Goal: Task Accomplishment & Management: Use online tool/utility

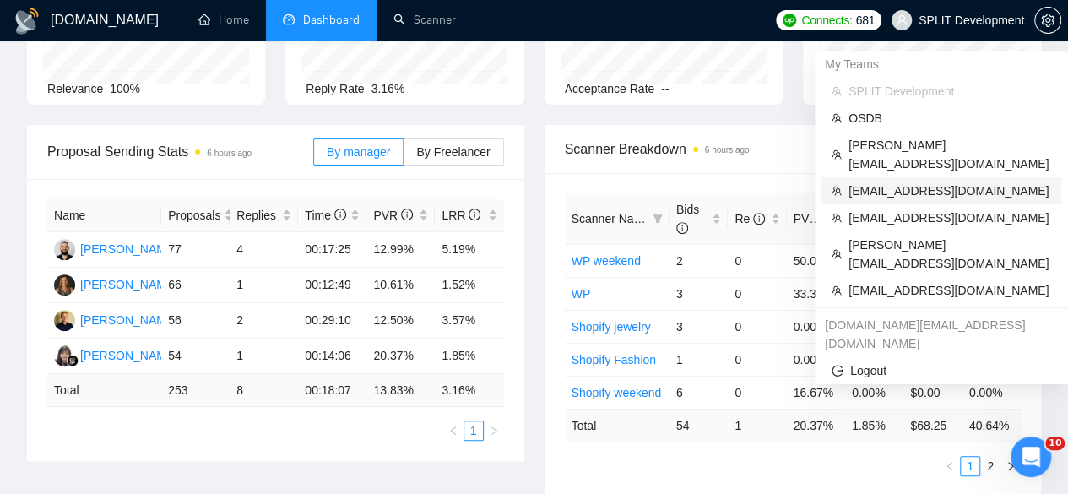
click at [885, 182] on span "[EMAIL_ADDRESS][DOMAIN_NAME]" at bounding box center [950, 191] width 203 height 19
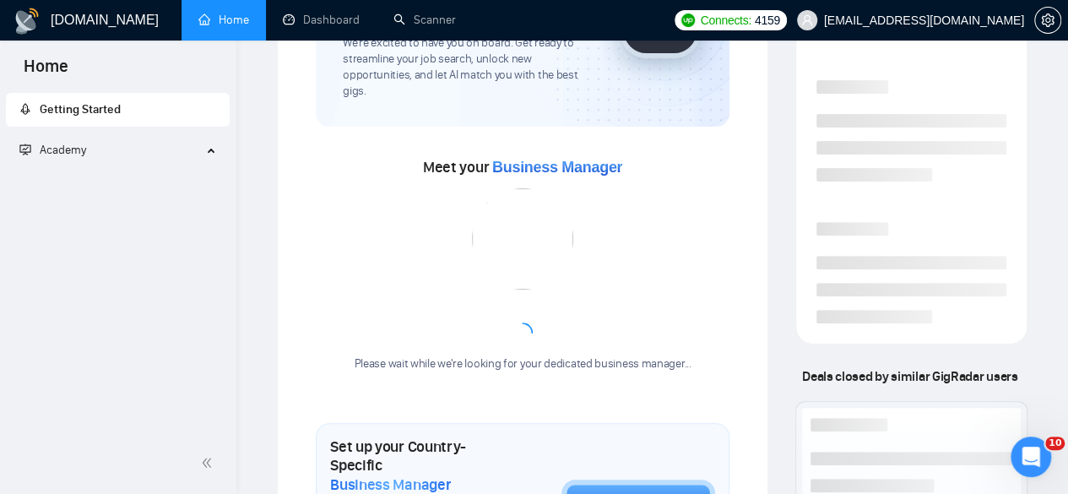
scroll to position [37, 0]
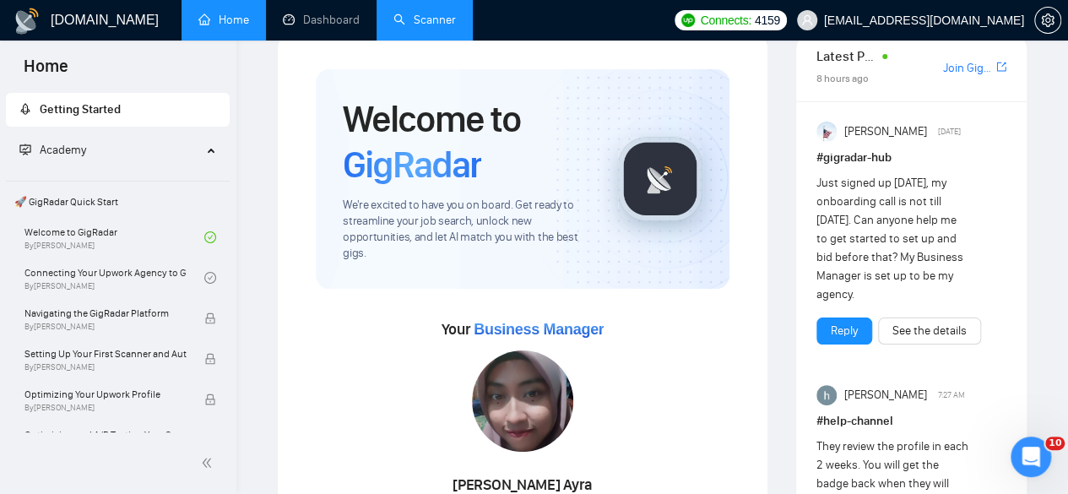
click at [432, 13] on link "Scanner" at bounding box center [425, 20] width 62 height 14
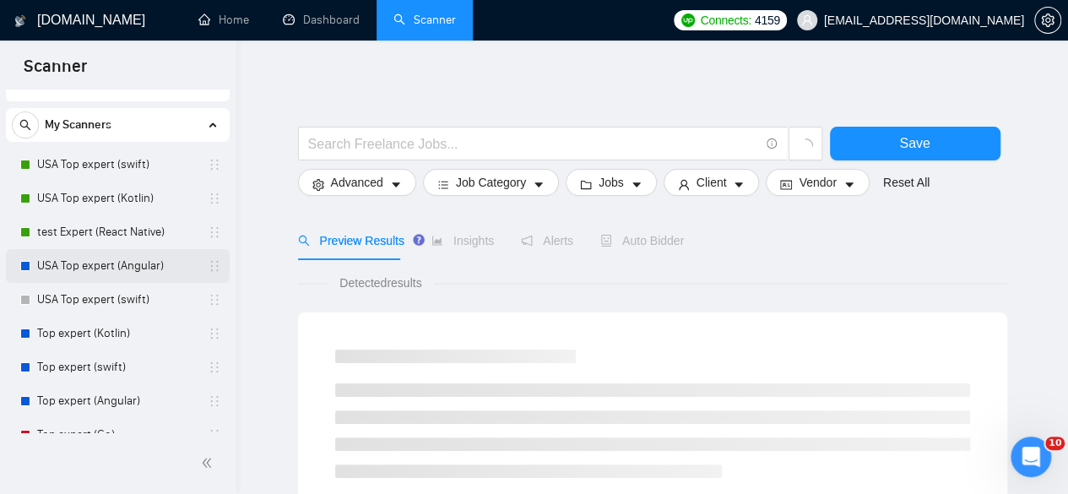
scroll to position [26, 0]
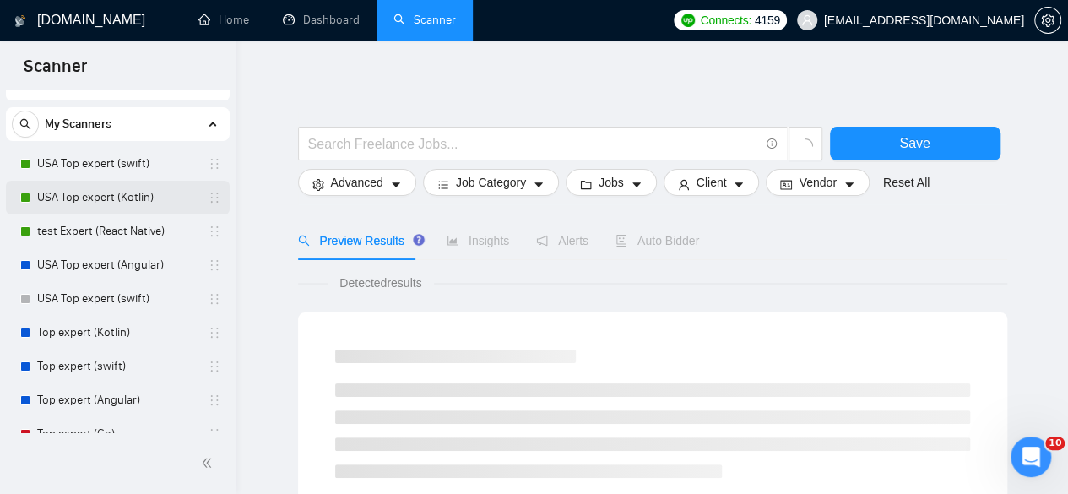
click at [128, 207] on link "USA Top expert (Kotlin)" at bounding box center [117, 198] width 160 height 34
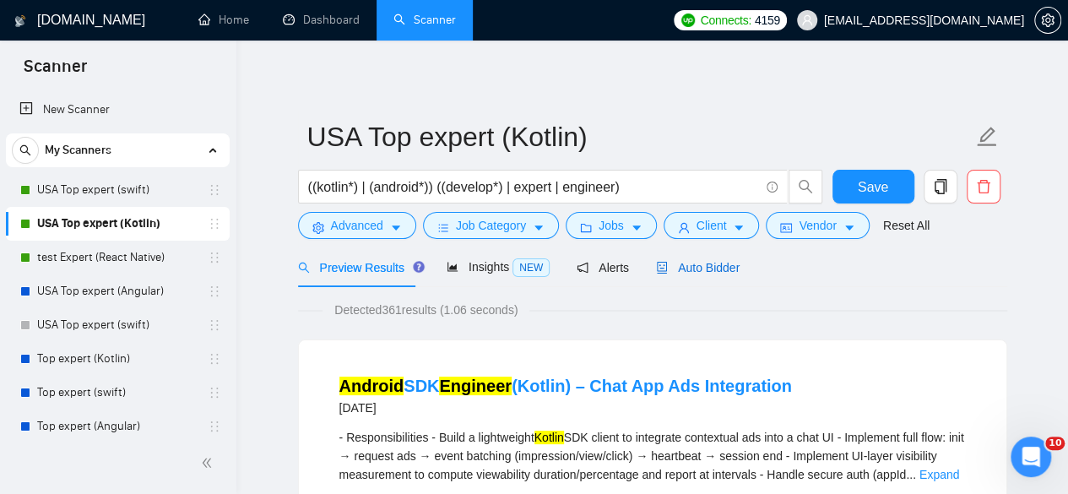
click at [681, 268] on span "Auto Bidder" at bounding box center [698, 268] width 84 height 14
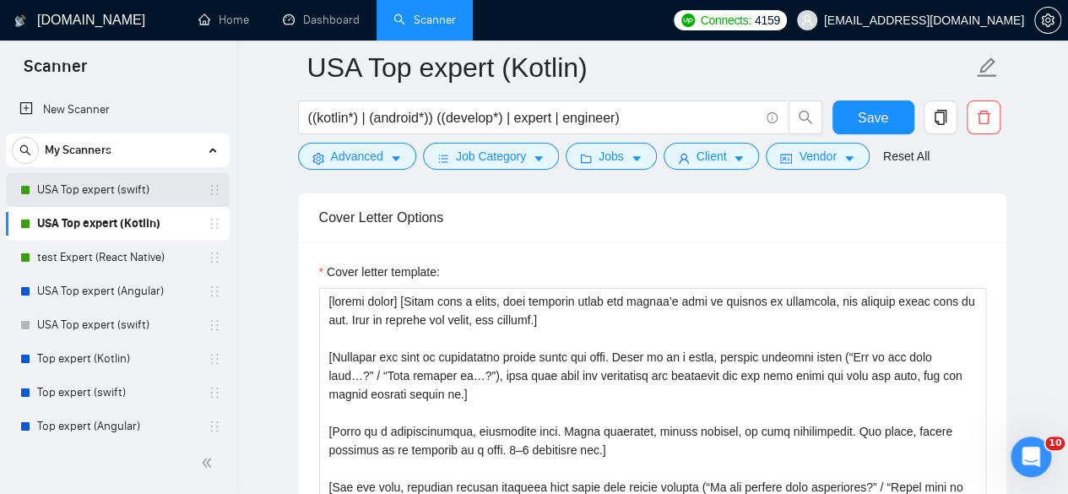
click at [113, 182] on link "USA Top expert (swift)" at bounding box center [117, 190] width 160 height 34
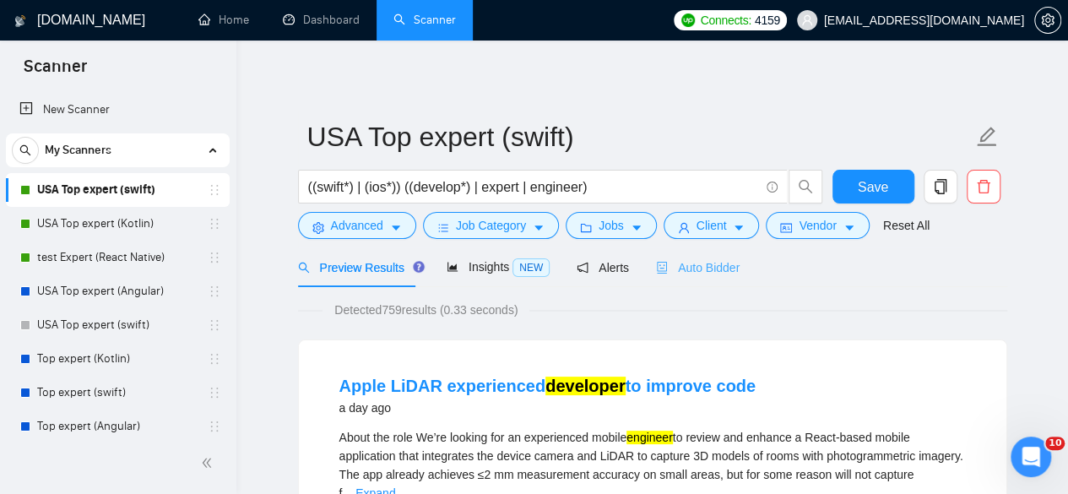
click at [697, 280] on div "Auto Bidder" at bounding box center [698, 267] width 84 height 40
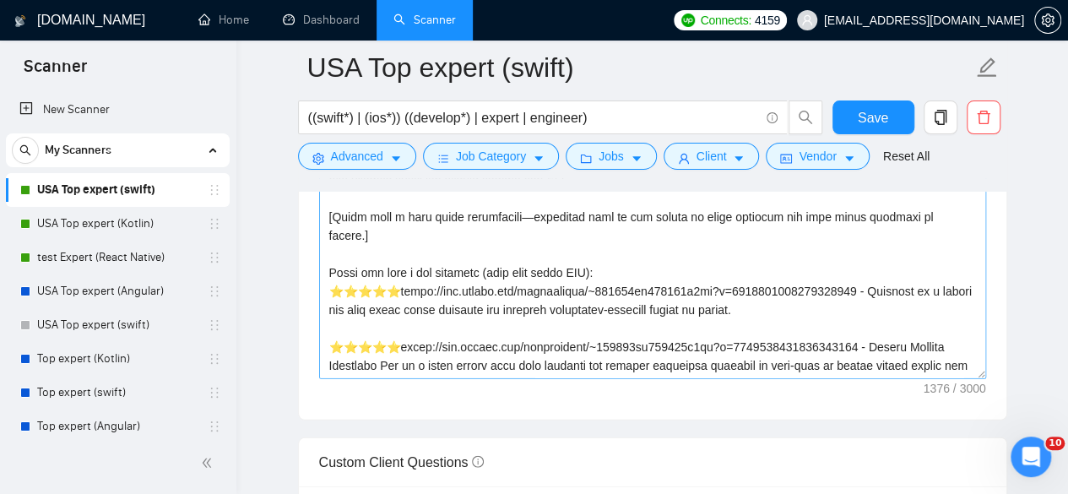
scroll to position [2116, 0]
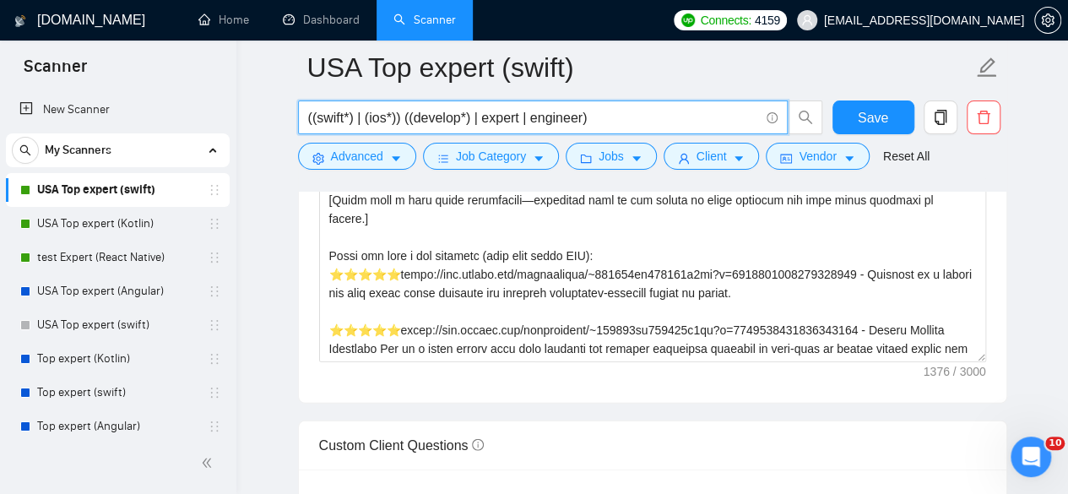
drag, startPoint x: 589, startPoint y: 122, endPoint x: 283, endPoint y: 116, distance: 305.8
click at [283, 116] on main "USA Top expert (swift) ((swift*) | (ios*)) ((develop*) | expert | engineer) Sav…" at bounding box center [652, 417] width 778 height 4933
click at [79, 232] on link "USA Top expert (Kotlin)" at bounding box center [117, 224] width 160 height 34
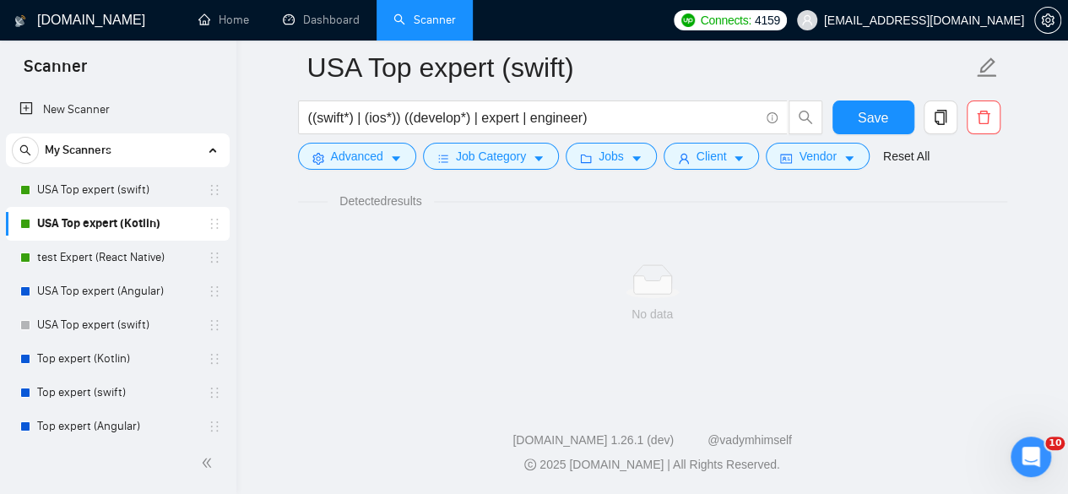
scroll to position [1125, 0]
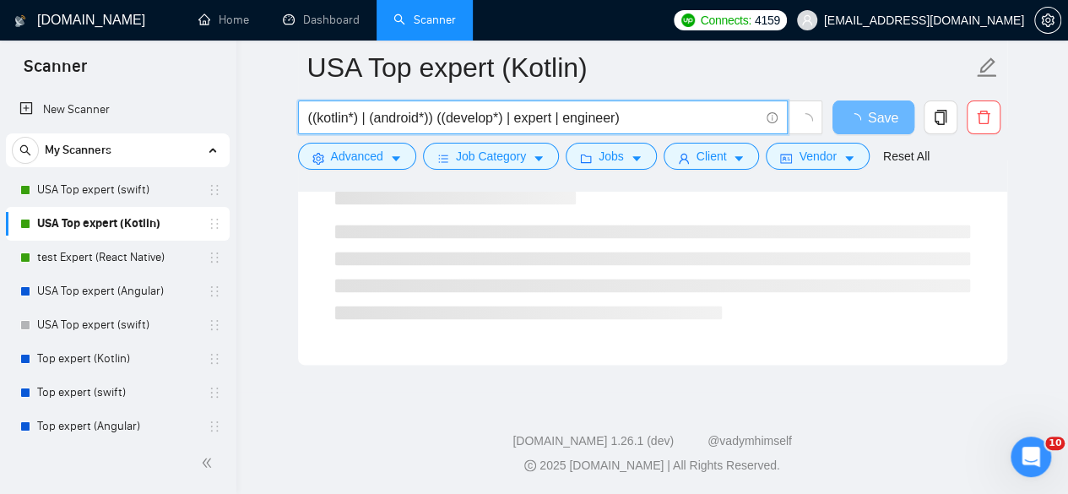
drag, startPoint x: 635, startPoint y: 121, endPoint x: 285, endPoint y: 100, distance: 351.0
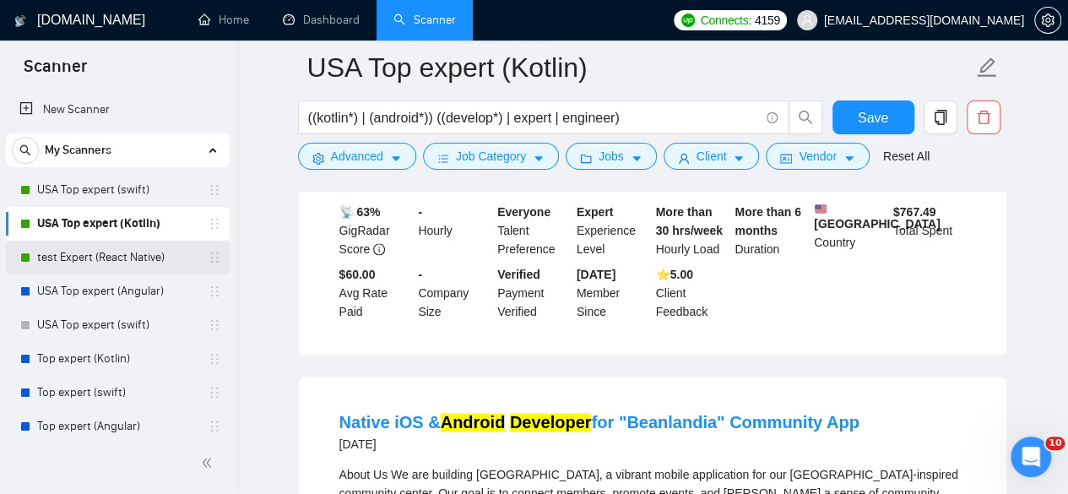
click at [154, 252] on link "test Expert (React Native)" at bounding box center [117, 258] width 160 height 34
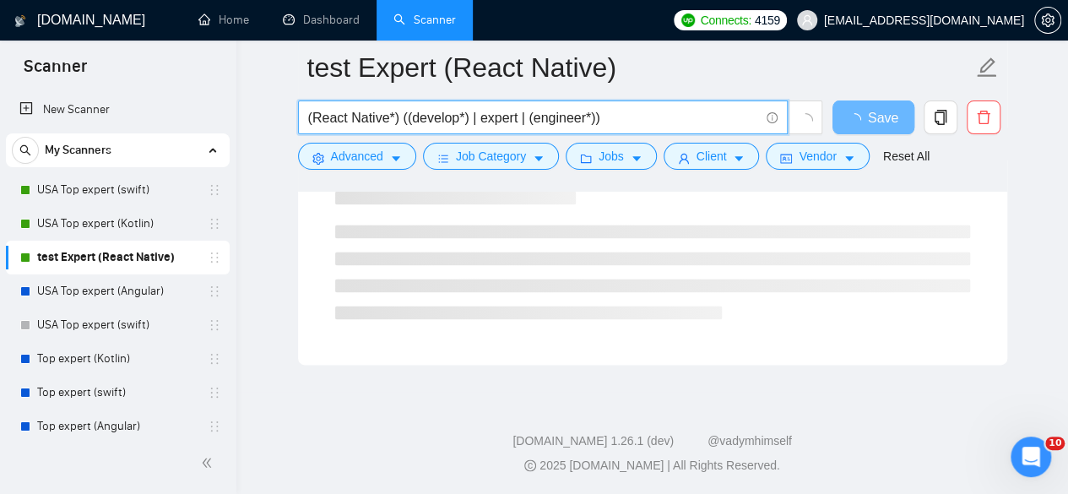
drag, startPoint x: 632, startPoint y: 118, endPoint x: 272, endPoint y: 134, distance: 360.9
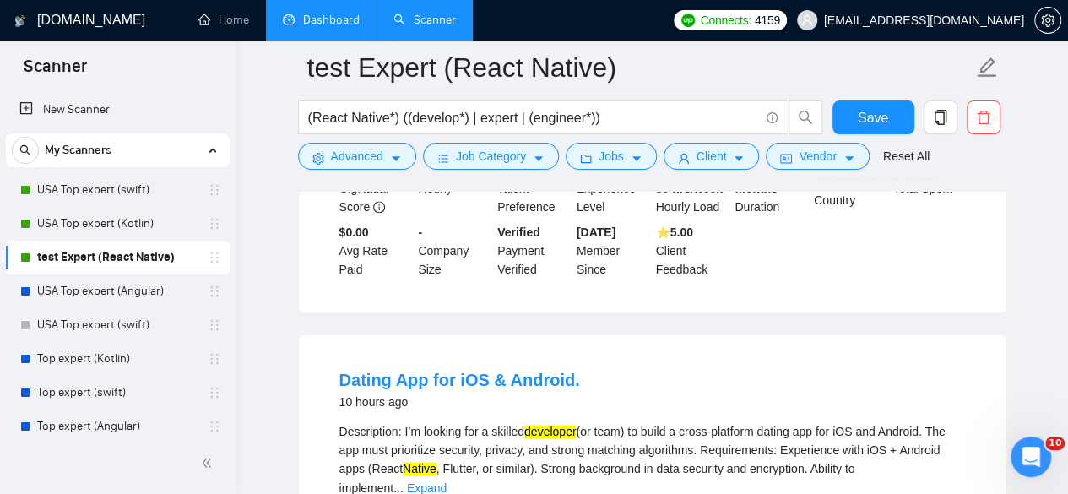
click at [307, 23] on link "Dashboard" at bounding box center [321, 20] width 77 height 14
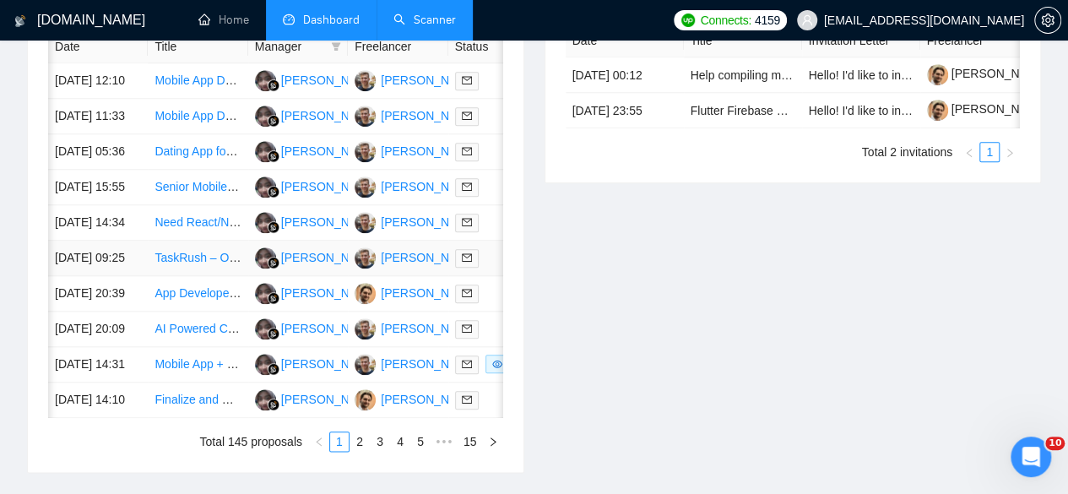
scroll to position [0, 135]
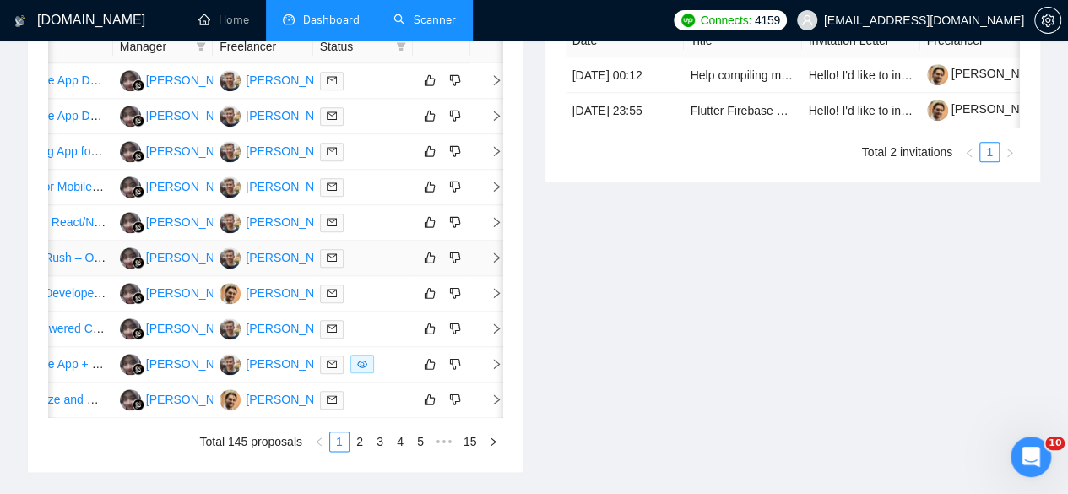
click at [382, 268] on div at bounding box center [363, 257] width 86 height 19
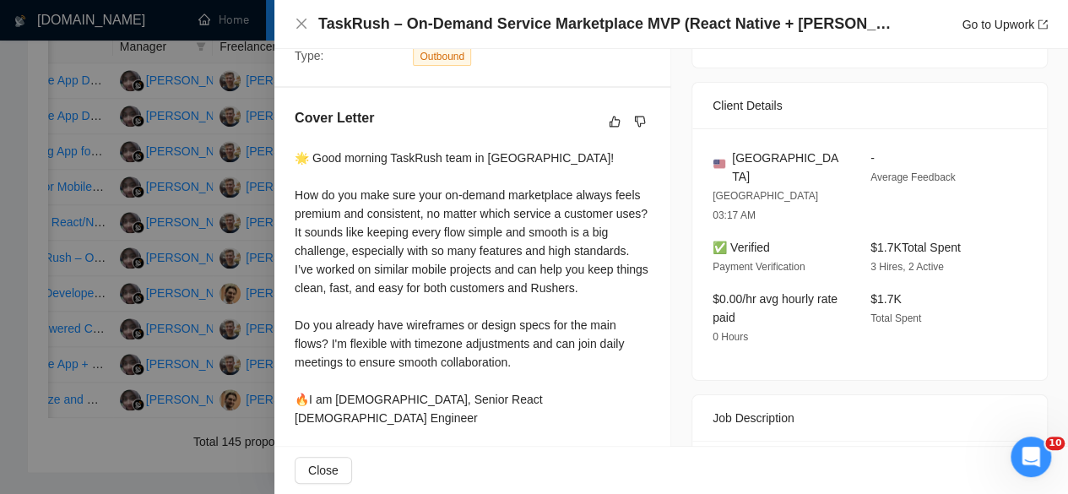
scroll to position [437, 0]
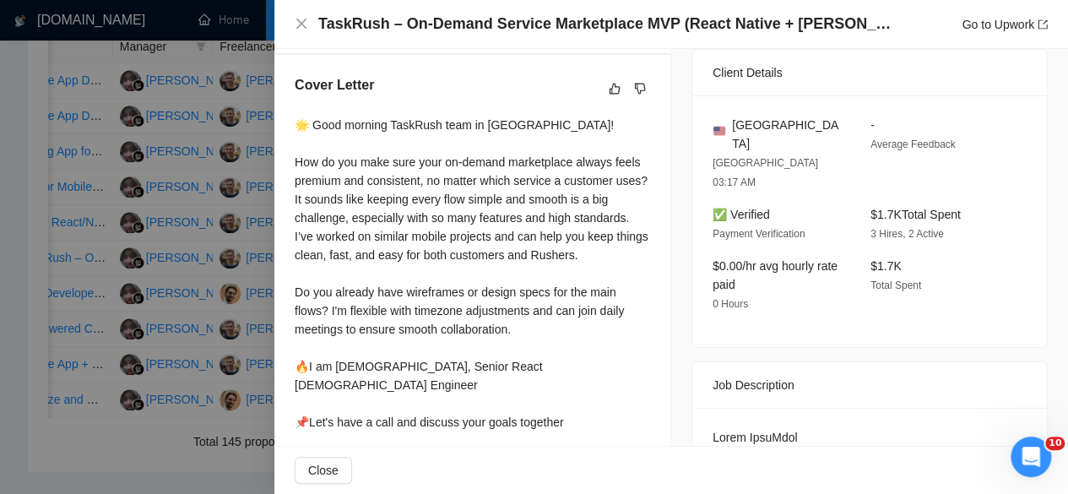
click at [216, 307] on div at bounding box center [534, 247] width 1068 height 494
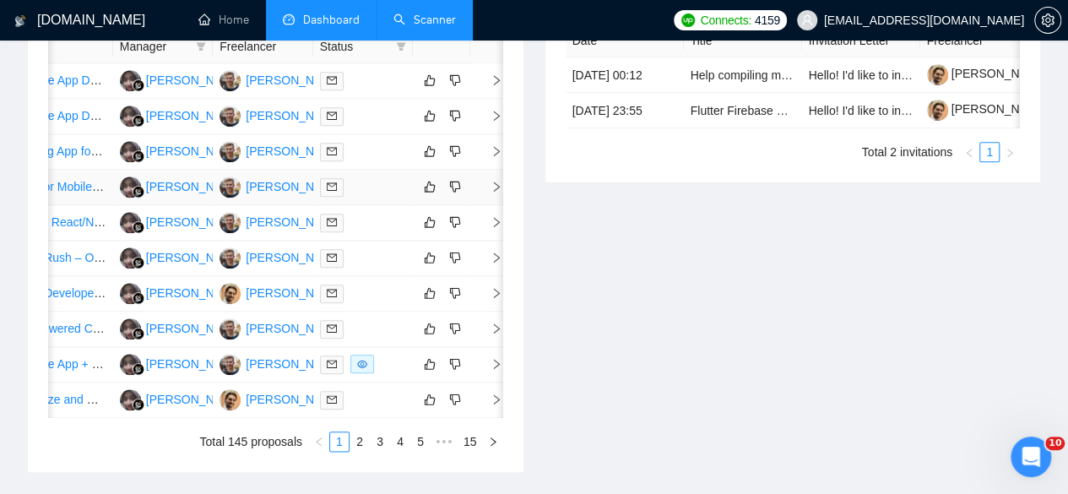
click at [387, 190] on td at bounding box center [363, 187] width 100 height 35
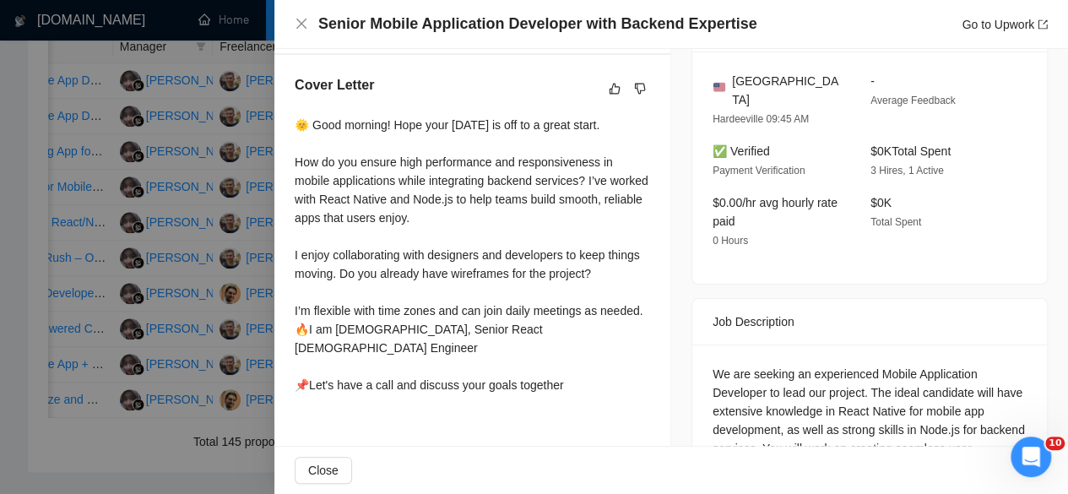
click at [184, 165] on div at bounding box center [534, 247] width 1068 height 494
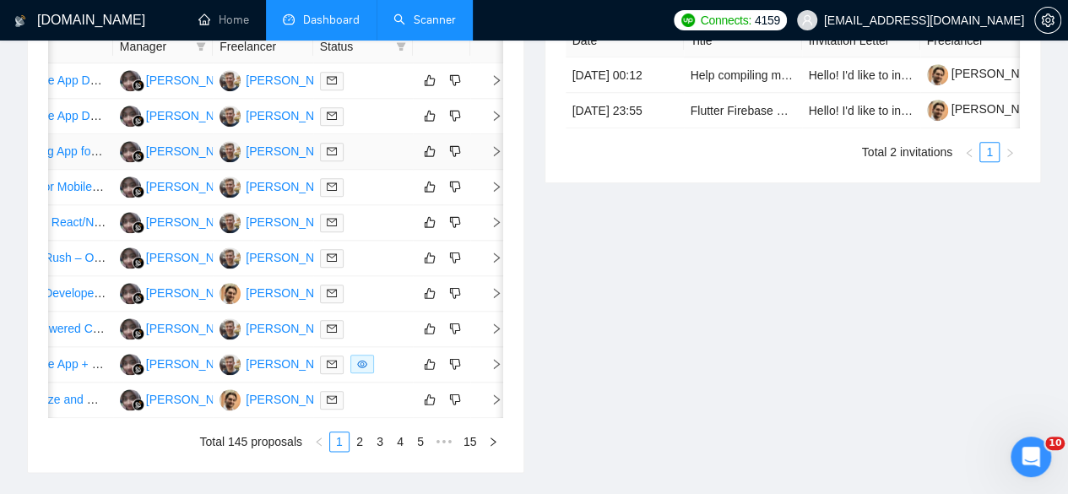
click at [358, 155] on div at bounding box center [363, 151] width 86 height 19
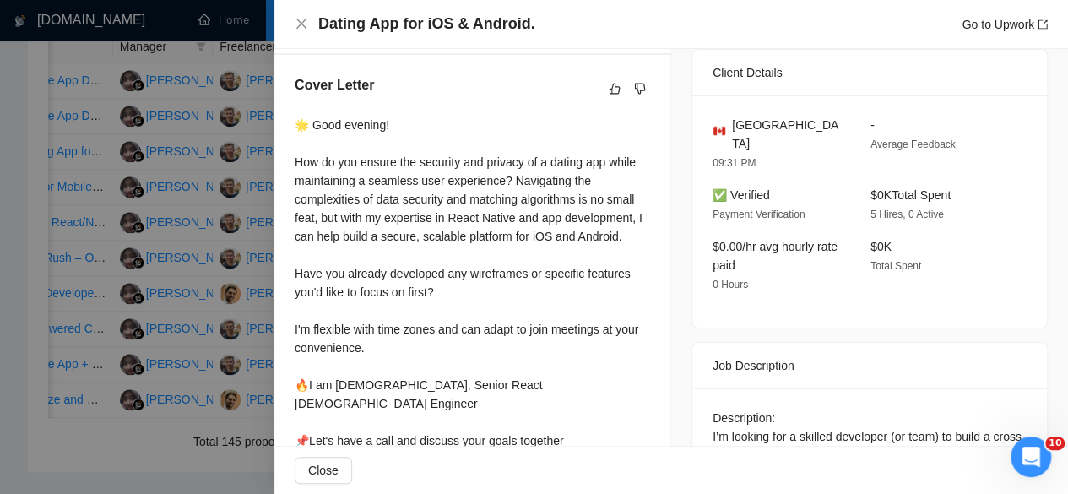
click at [233, 151] on div at bounding box center [534, 247] width 1068 height 494
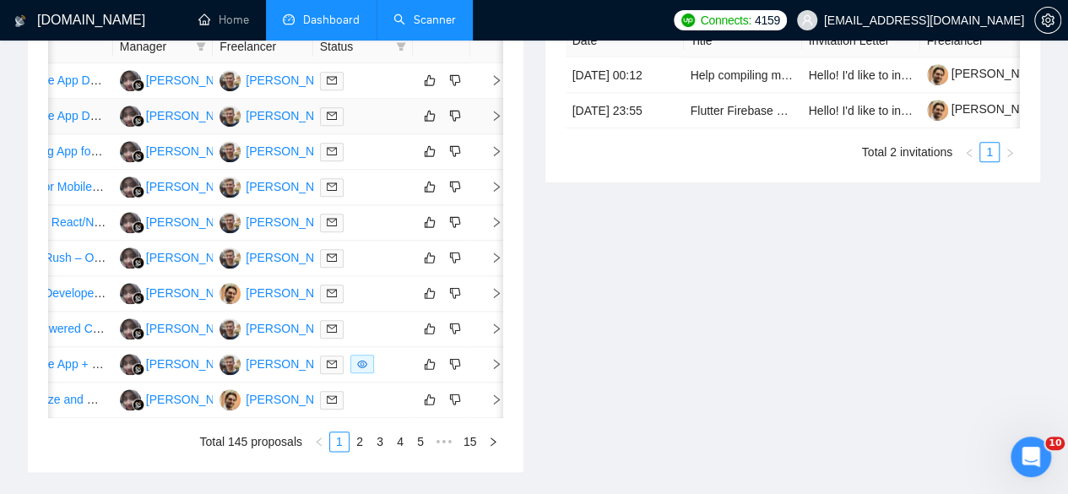
click at [399, 106] on div at bounding box center [363, 115] width 86 height 19
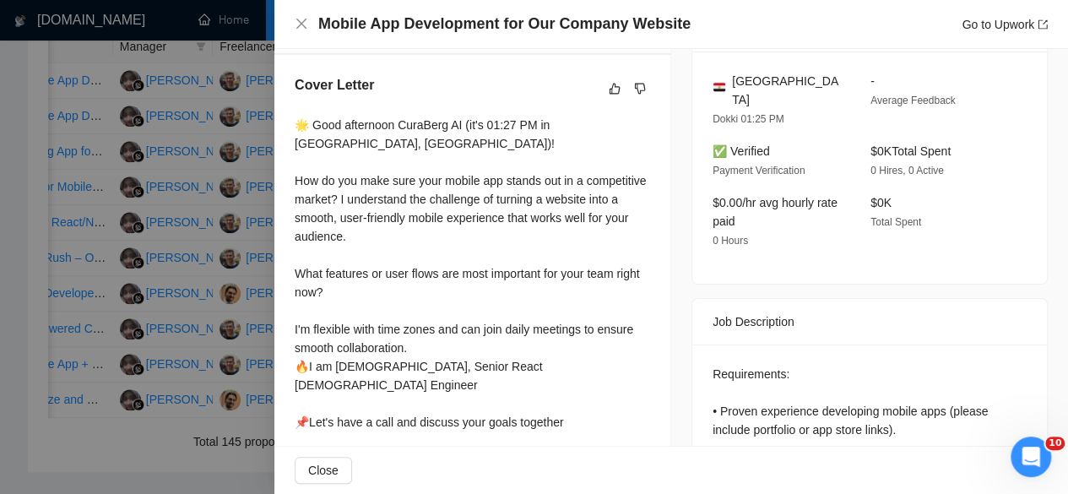
click at [248, 254] on div at bounding box center [534, 247] width 1068 height 494
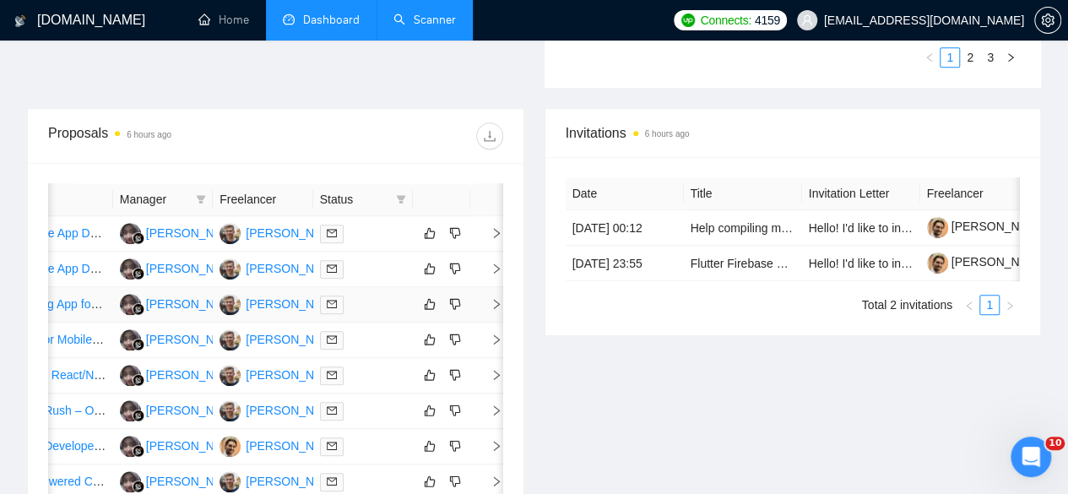
scroll to position [603, 0]
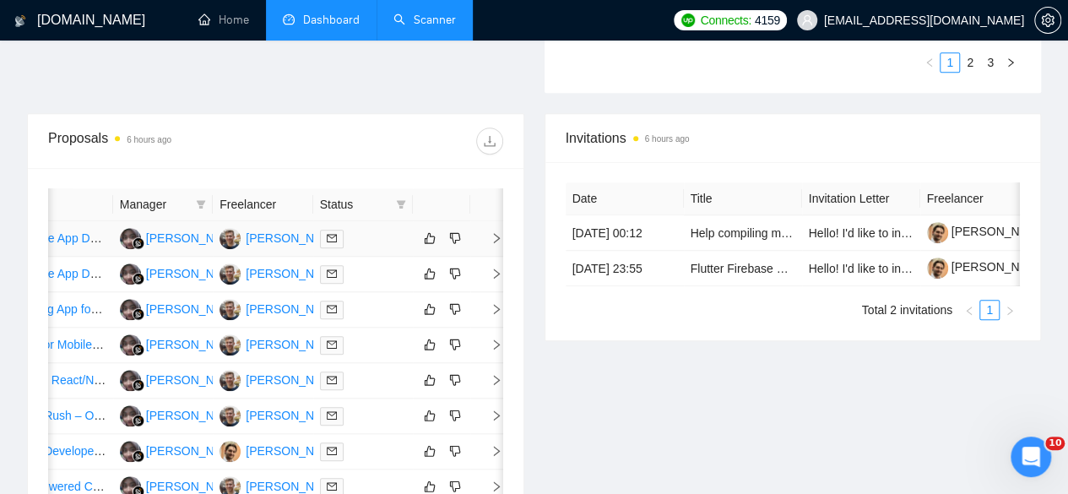
click at [388, 229] on div at bounding box center [363, 238] width 86 height 19
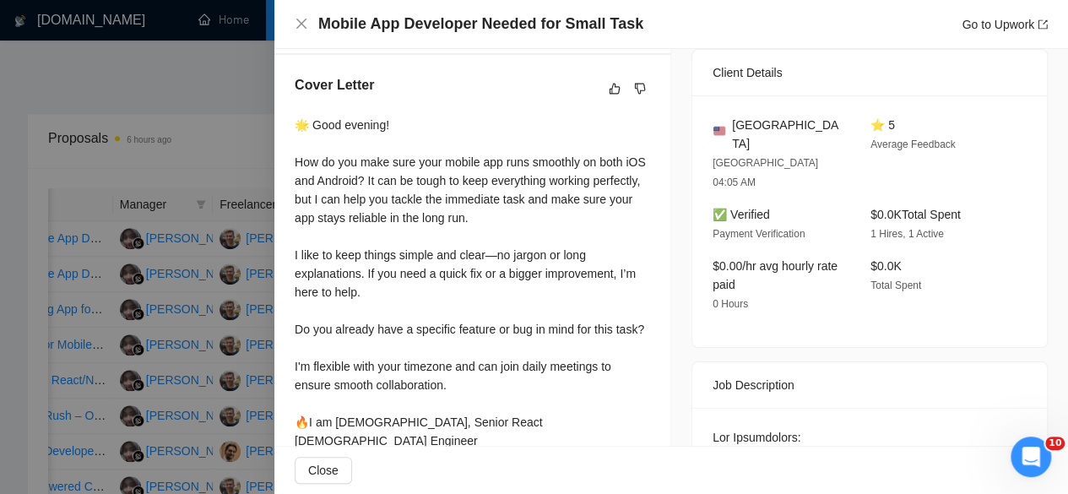
click at [247, 312] on div at bounding box center [534, 247] width 1068 height 494
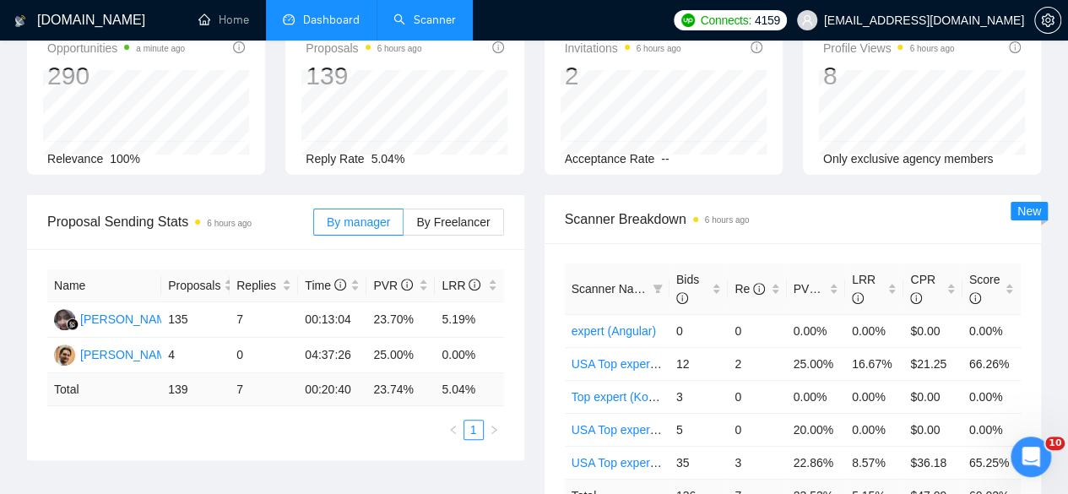
scroll to position [0, 0]
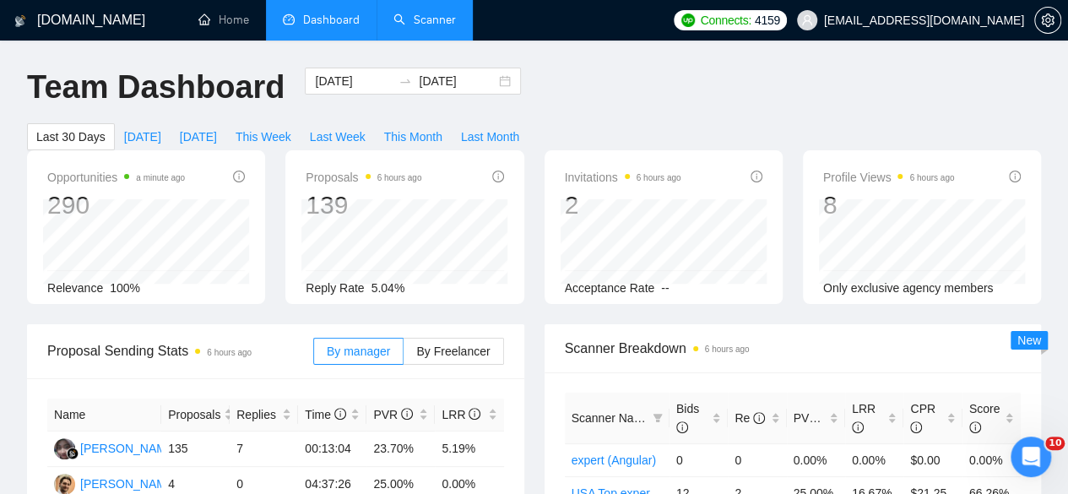
click at [456, 26] on link "Scanner" at bounding box center [425, 20] width 62 height 14
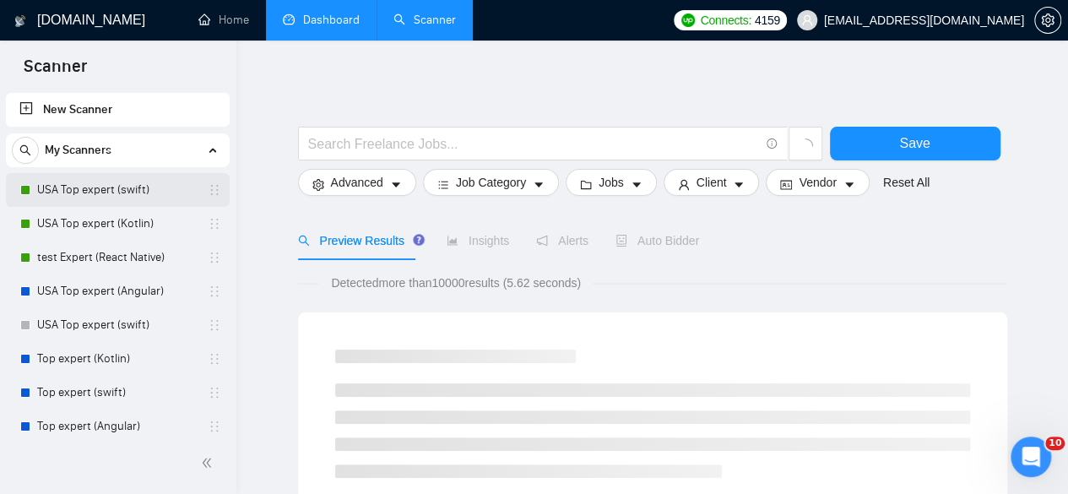
click at [171, 193] on link "USA Top expert (swift)" at bounding box center [117, 190] width 160 height 34
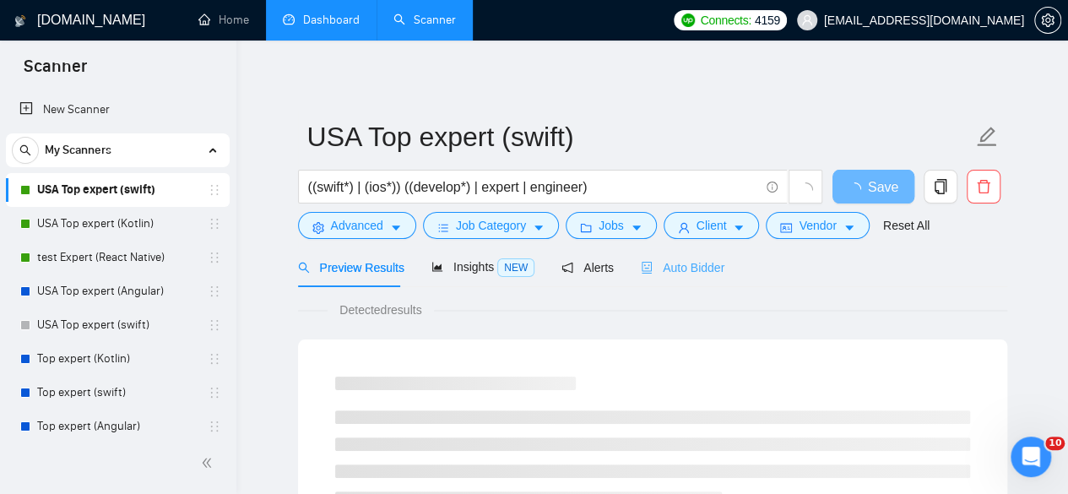
click at [689, 276] on div "Auto Bidder" at bounding box center [683, 267] width 84 height 40
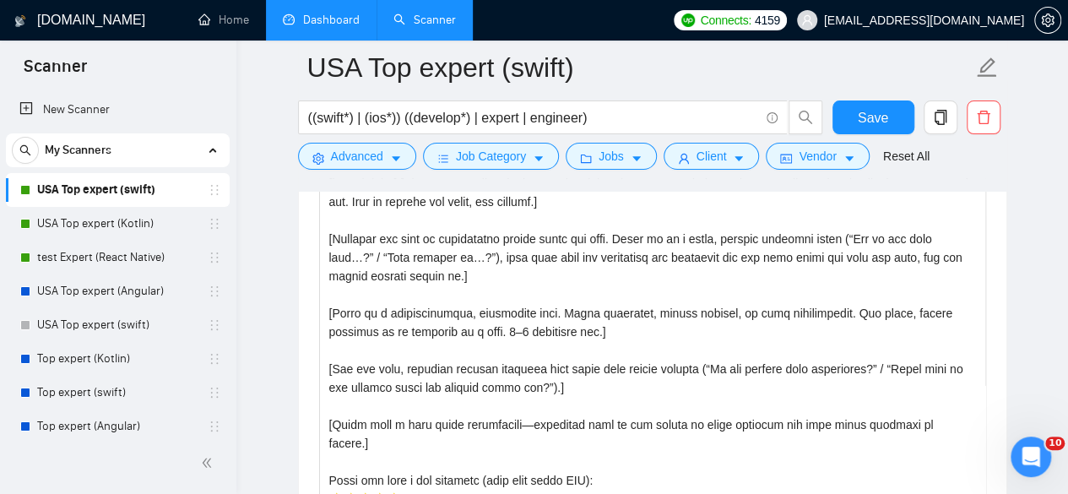
click at [338, 13] on link "Dashboard" at bounding box center [321, 20] width 77 height 14
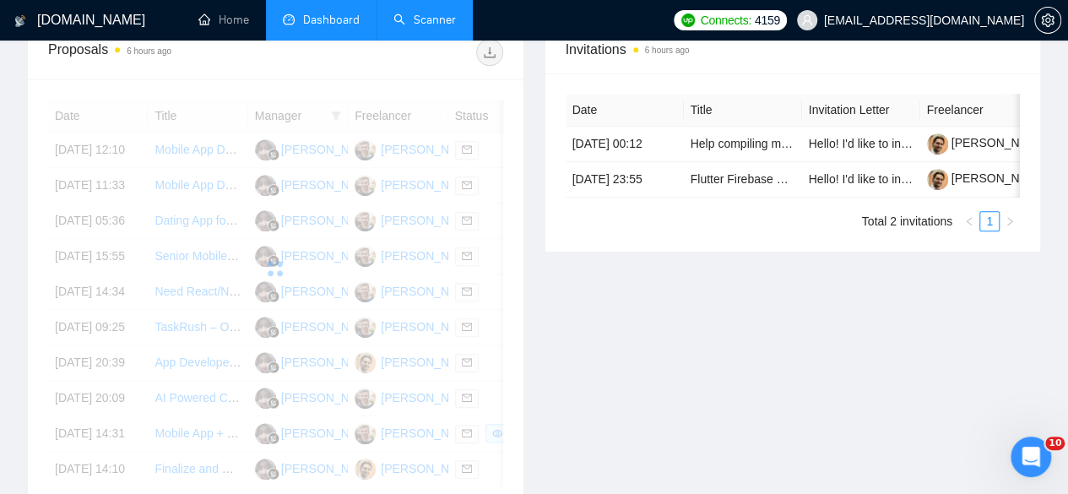
scroll to position [545, 0]
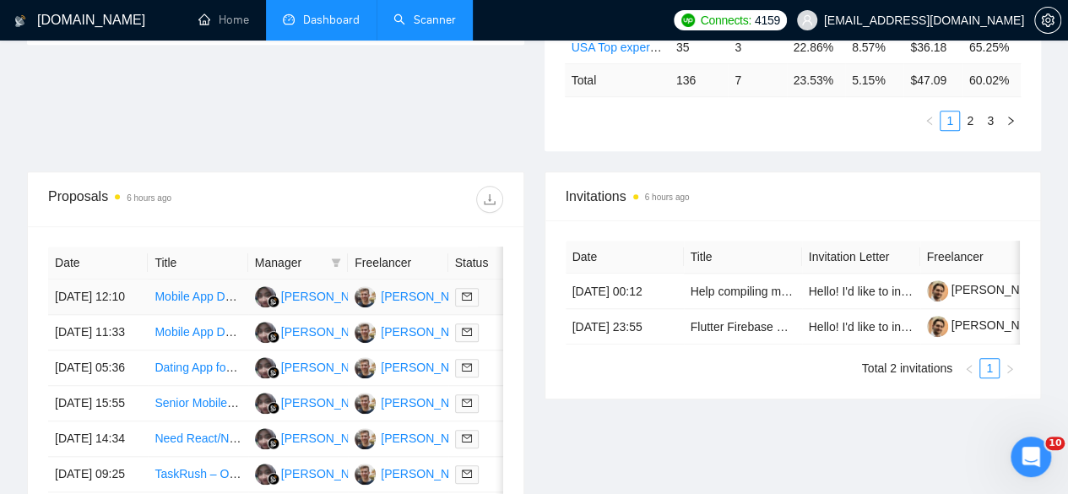
click at [146, 280] on td "[DATE] 12:10" at bounding box center [98, 297] width 100 height 35
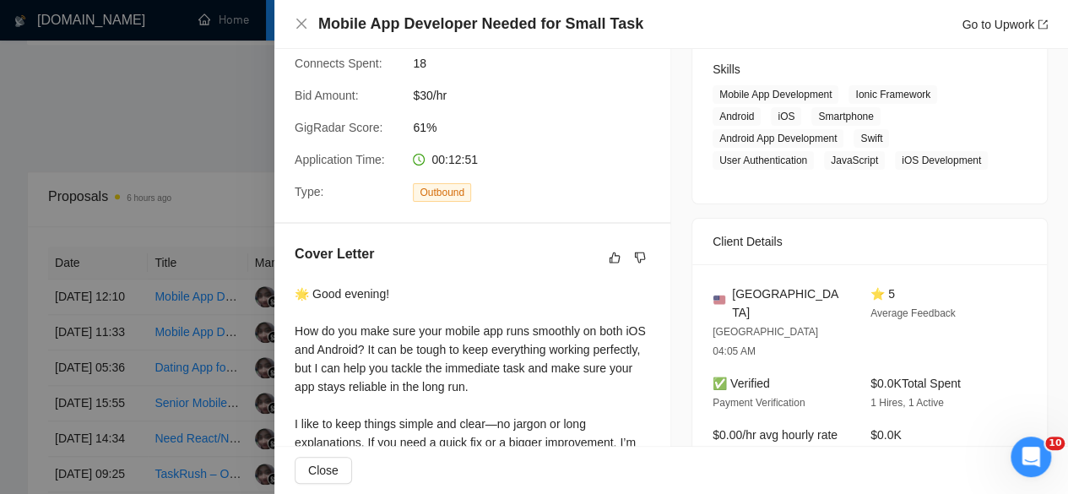
scroll to position [269, 0]
click at [224, 330] on div at bounding box center [534, 247] width 1068 height 494
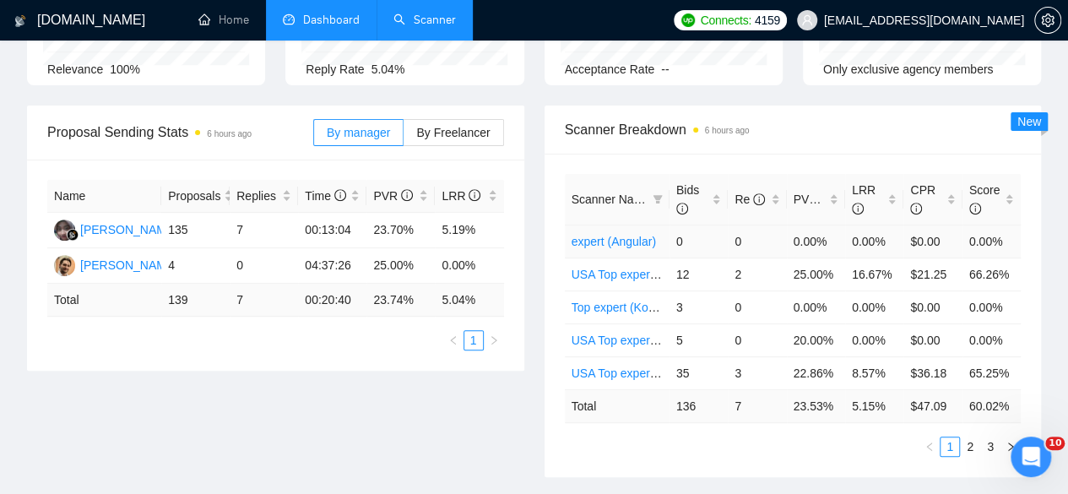
scroll to position [0, 0]
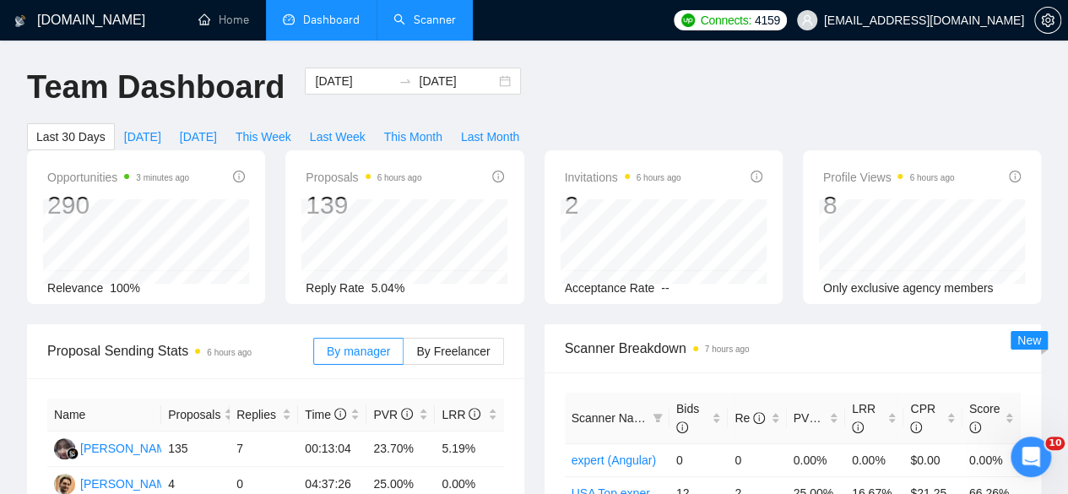
click at [441, 27] on link "Scanner" at bounding box center [425, 20] width 62 height 14
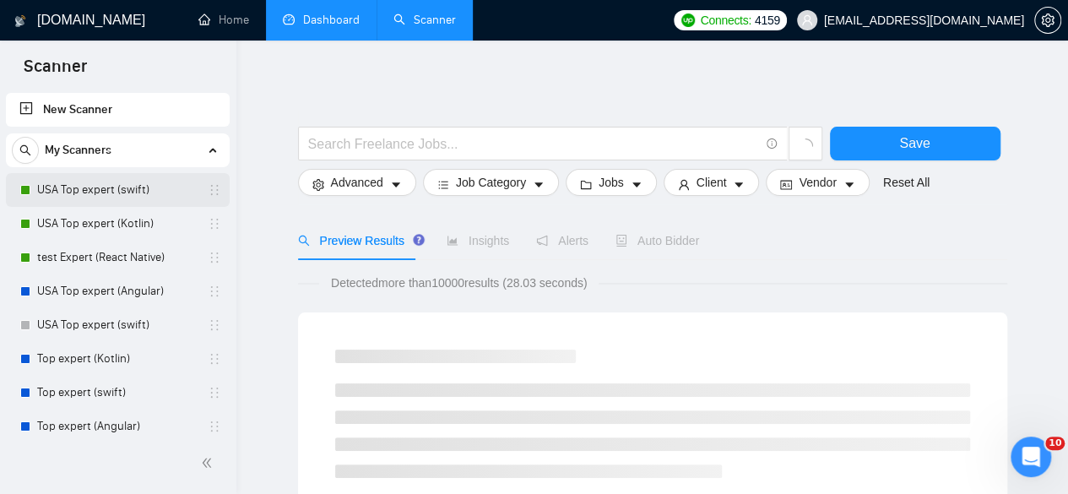
click at [101, 189] on link "USA Top expert (swift)" at bounding box center [117, 190] width 160 height 34
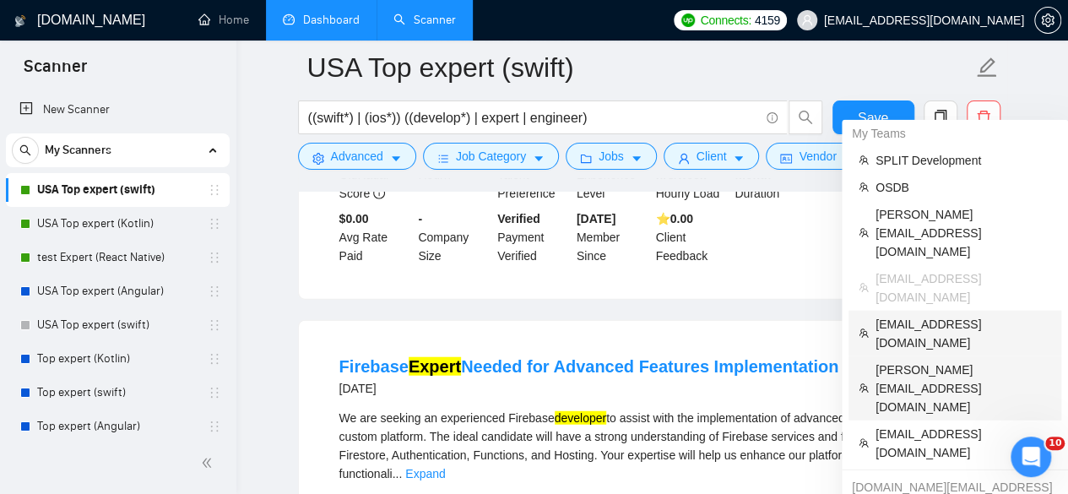
scroll to position [1960, 0]
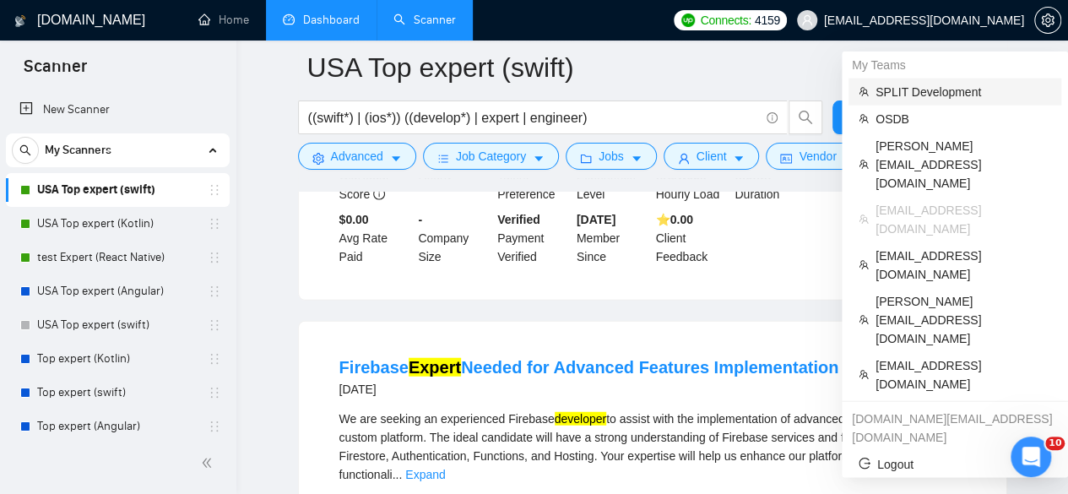
click at [907, 94] on span "SPLIT Development" at bounding box center [964, 92] width 176 height 19
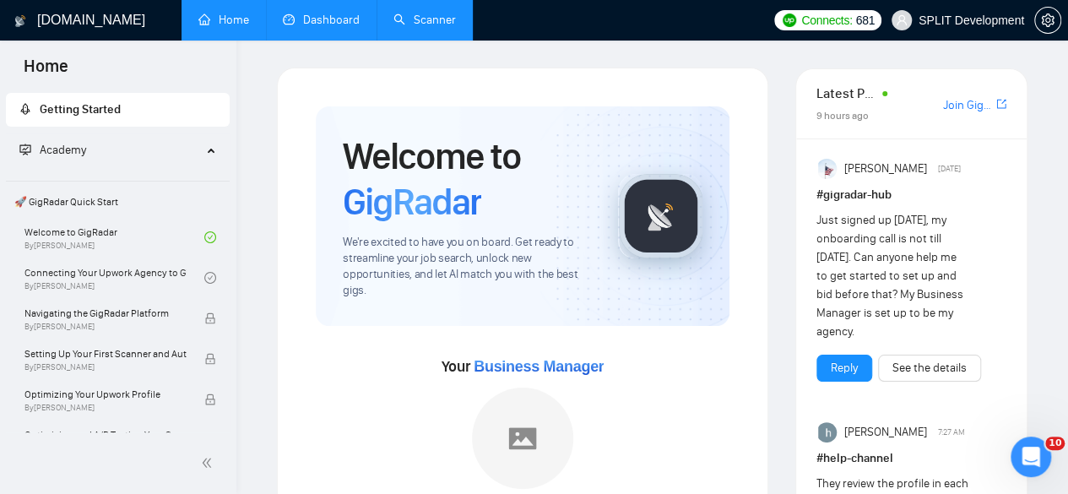
click at [431, 24] on link "Scanner" at bounding box center [425, 20] width 62 height 14
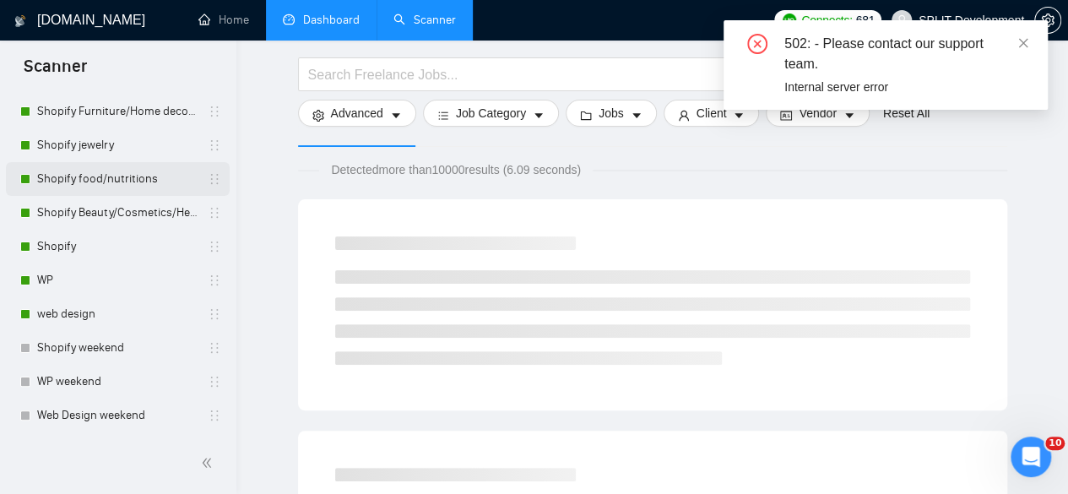
scroll to position [114, 0]
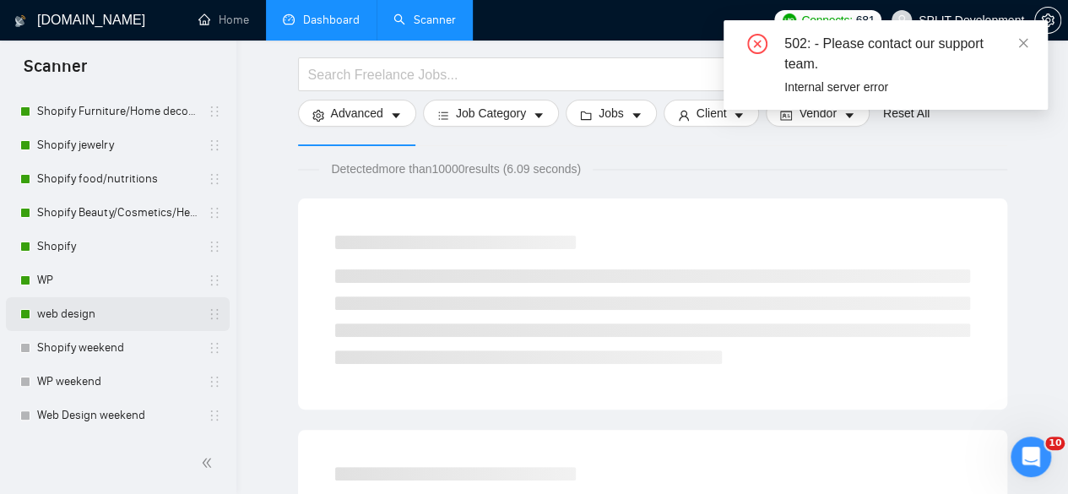
click at [133, 308] on link "web design" at bounding box center [117, 314] width 160 height 34
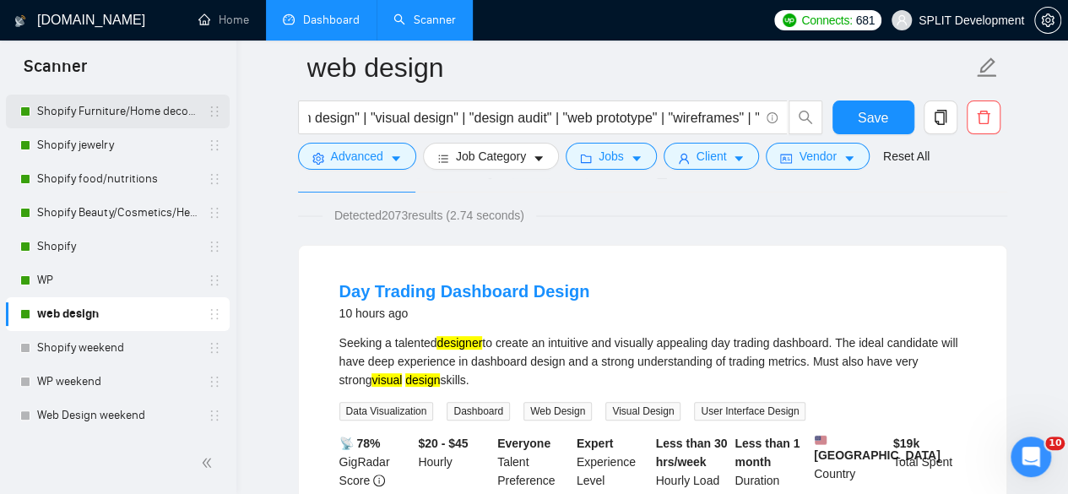
scroll to position [0, 1471]
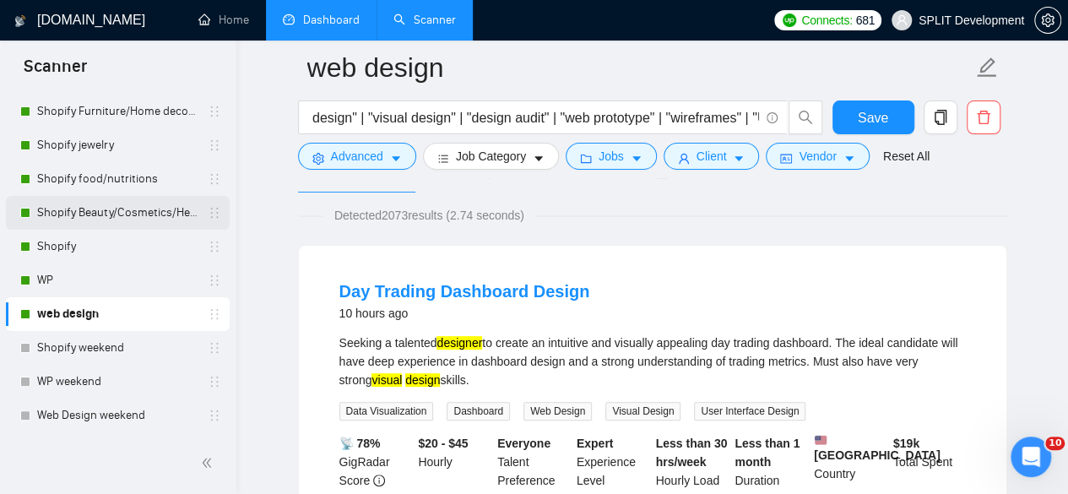
click at [109, 212] on link "Shopify Beauty/Cosmetics/Health" at bounding box center [117, 213] width 160 height 34
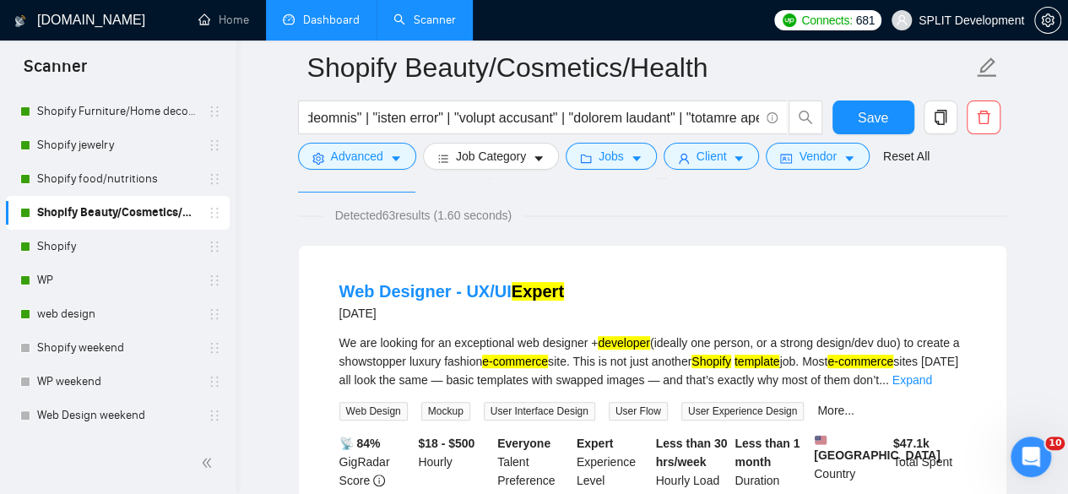
scroll to position [0, 1892]
